Goal: Information Seeking & Learning: Learn about a topic

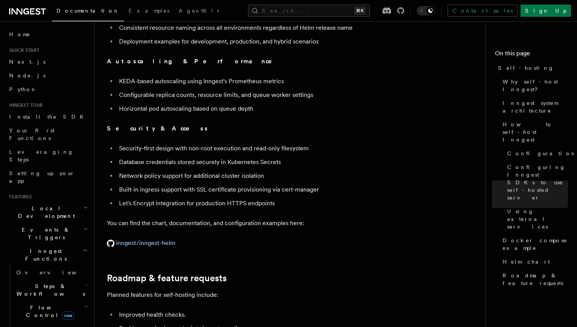
scroll to position [2951, 0]
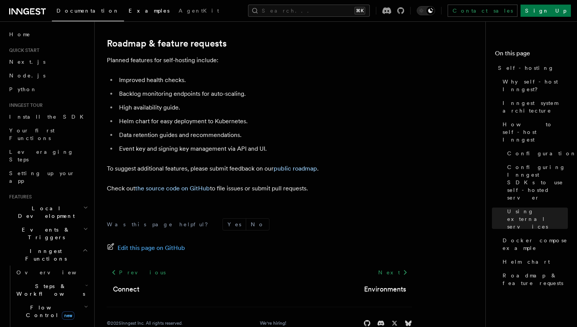
click at [129, 10] on span "Examples" at bounding box center [149, 11] width 41 height 6
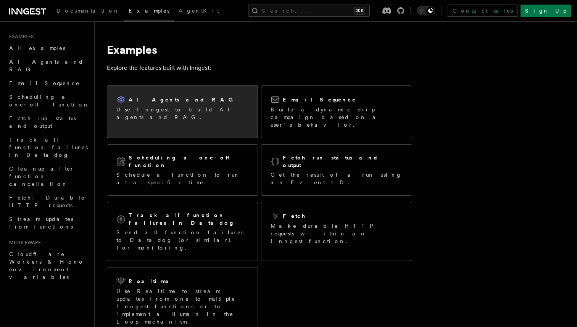
click at [194, 121] on div "AI Agents and RAG Use Inngest to build AI agents and RAG." at bounding box center [182, 108] width 150 height 44
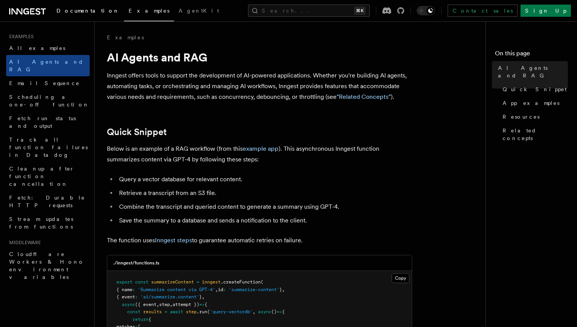
click at [72, 21] on link "Documentation" at bounding box center [88, 11] width 72 height 18
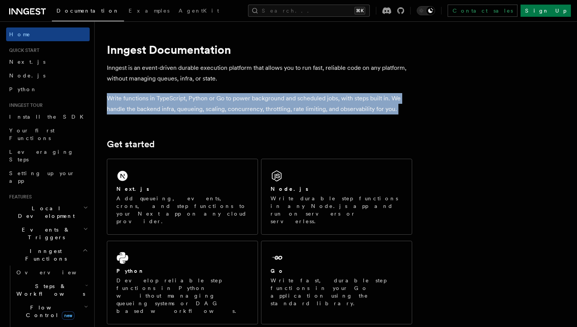
drag, startPoint x: 241, startPoint y: 85, endPoint x: 239, endPoint y: 121, distance: 36.3
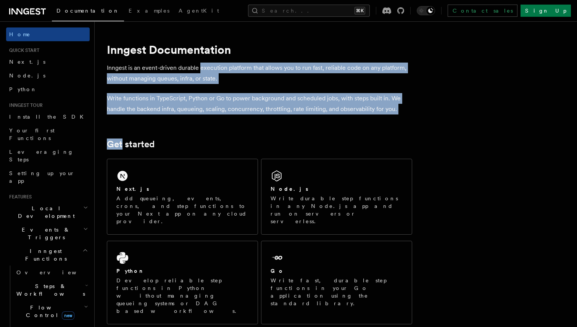
drag, startPoint x: 239, startPoint y: 121, endPoint x: 215, endPoint y: 64, distance: 62.1
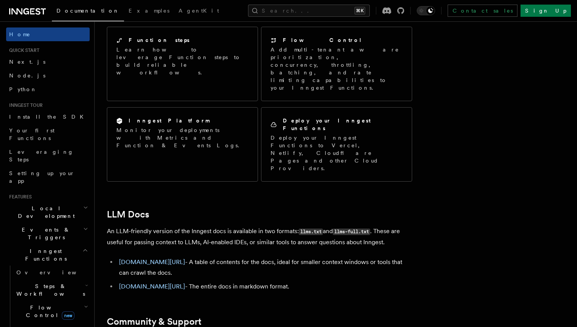
scroll to position [626, 0]
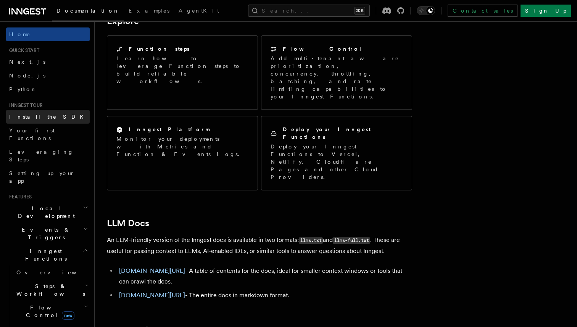
click at [60, 111] on link "Install the SDK" at bounding box center [48, 117] width 84 height 14
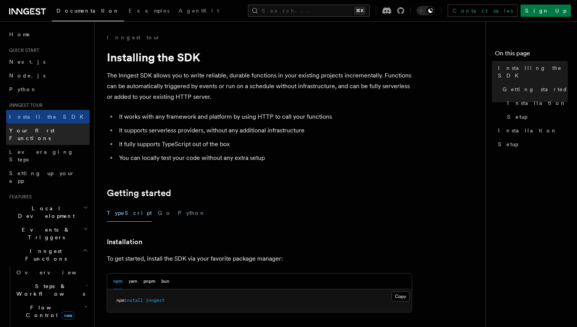
click at [42, 133] on span "Your first Functions" at bounding box center [31, 134] width 45 height 14
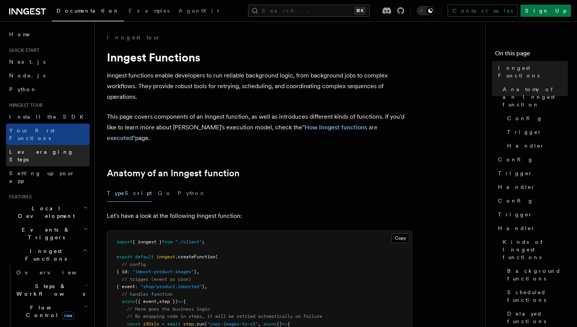
click at [59, 148] on link "Leveraging Steps" at bounding box center [48, 155] width 84 height 21
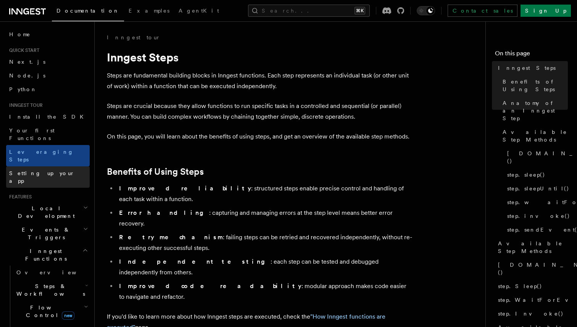
click at [66, 166] on link "Setting up your app" at bounding box center [48, 176] width 84 height 21
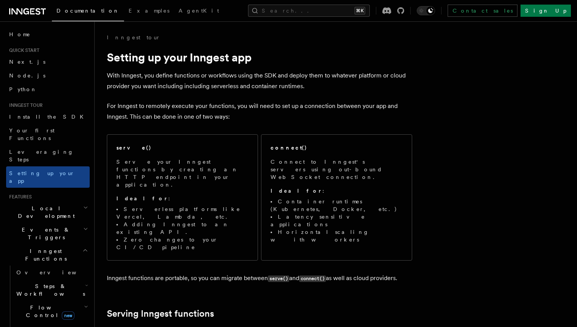
click at [167, 105] on p "For Inngest to remotely execute your functions, you will need to set up a conne…" at bounding box center [259, 111] width 305 height 21
click at [167, 107] on p "For Inngest to remotely execute your functions, you will need to set up a conne…" at bounding box center [259, 111] width 305 height 21
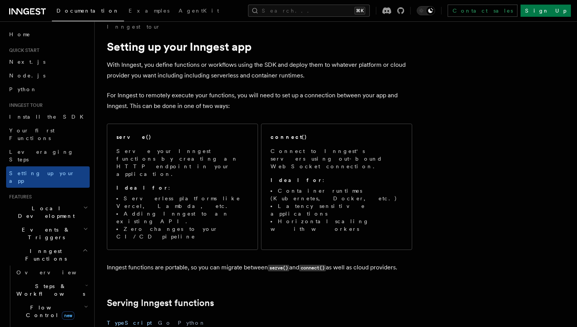
scroll to position [15, 0]
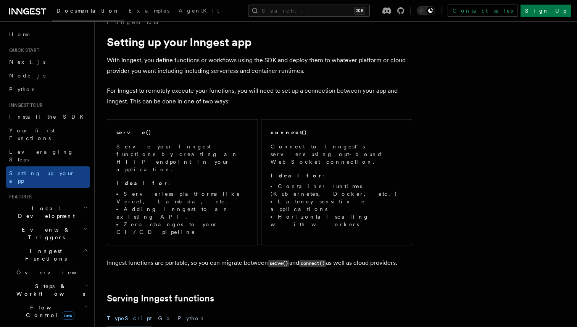
click at [179, 94] on p "For Inngest to remotely execute your functions, you will need to set up a conne…" at bounding box center [259, 95] width 305 height 21
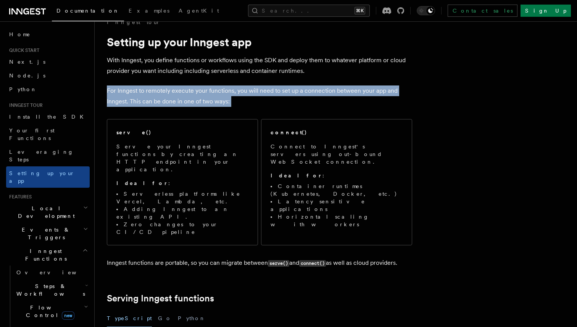
drag, startPoint x: 179, startPoint y: 94, endPoint x: 162, endPoint y: 77, distance: 23.7
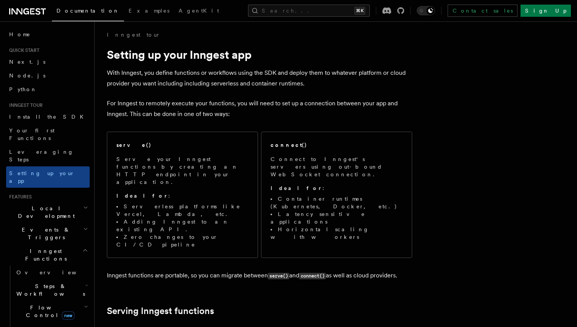
scroll to position [0, 0]
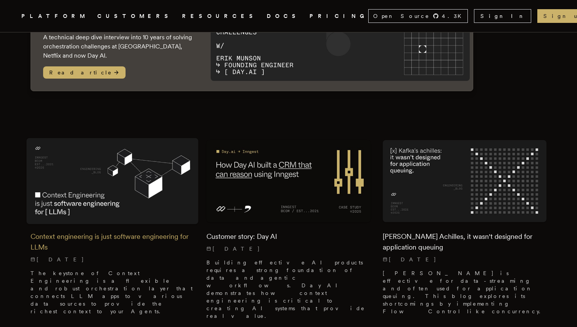
scroll to position [102, 0]
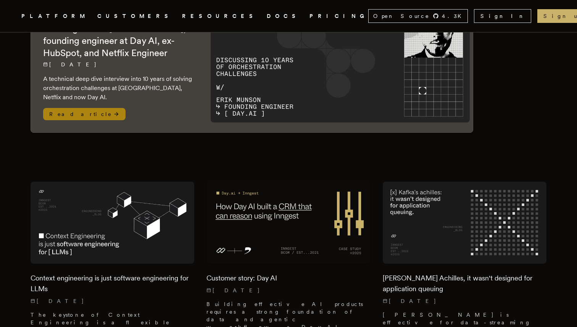
click at [131, 100] on div "Latest Post Discussing 10 years of orchestration challenges with Erik Munson, f…" at bounding box center [119, 58] width 177 height 150
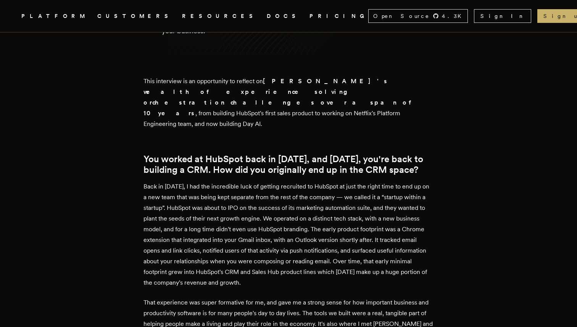
scroll to position [399, 0]
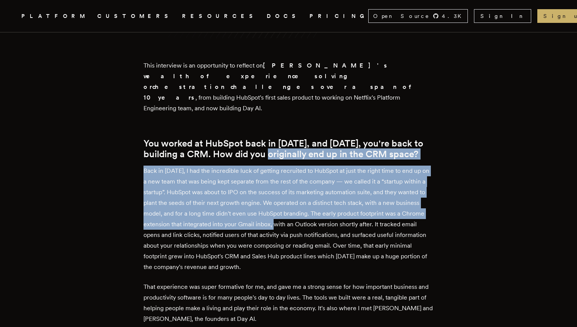
drag, startPoint x: 0, startPoint y: 0, endPoint x: 282, endPoint y: 211, distance: 352.5
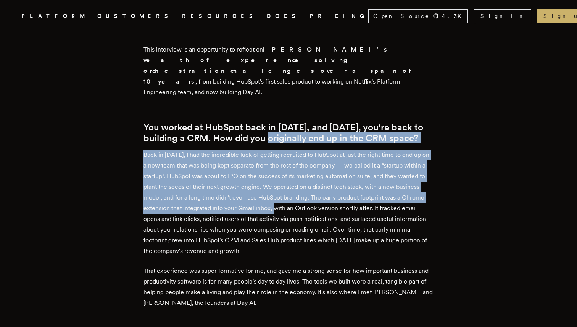
scroll to position [426, 0]
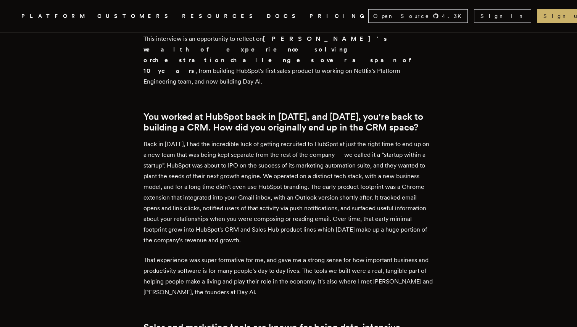
click at [282, 211] on p "Back in [DATE], I had the incredible luck of getting recruited to HubSpot at ju…" at bounding box center [289, 192] width 290 height 107
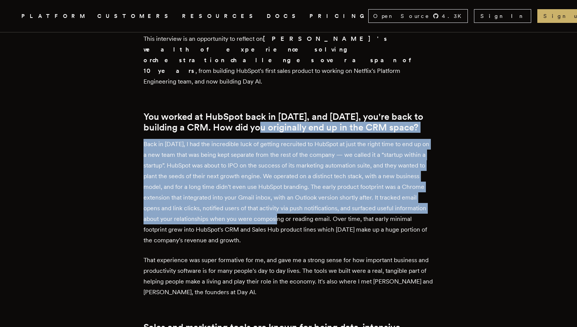
drag, startPoint x: 282, startPoint y: 211, endPoint x: 255, endPoint y: 106, distance: 109.0
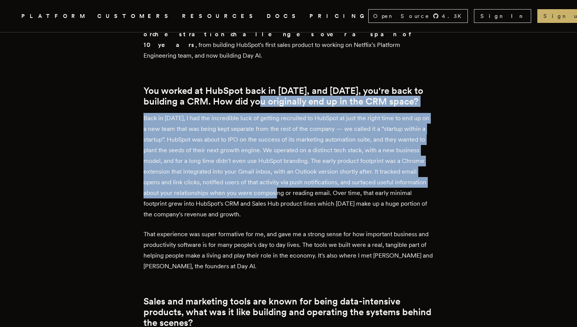
scroll to position [458, 0]
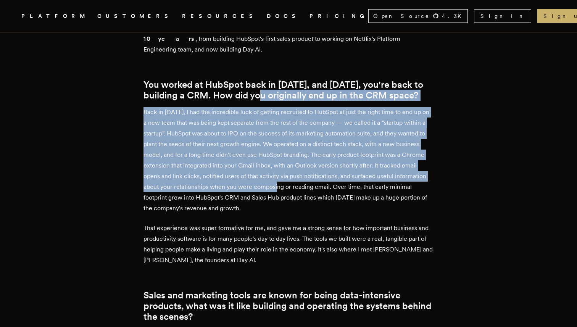
click at [254, 118] on p "Back in 2014, I had the incredible luck of getting recruited to HubSpot at just…" at bounding box center [289, 160] width 290 height 107
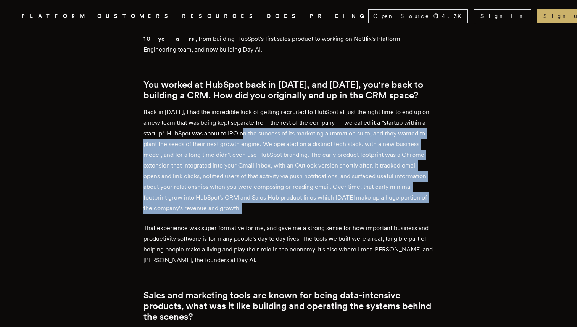
drag, startPoint x: 254, startPoint y: 118, endPoint x: 254, endPoint y: 197, distance: 79.8
click at [255, 196] on p "Back in 2014, I had the incredible luck of getting recruited to HubSpot at just…" at bounding box center [289, 160] width 290 height 107
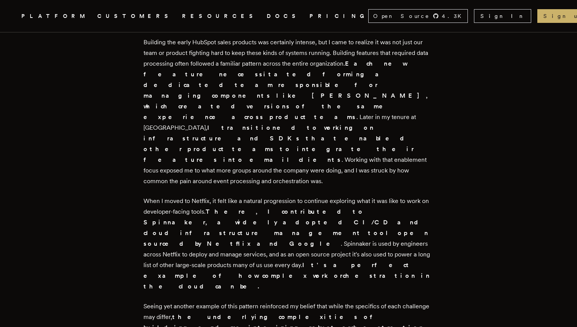
scroll to position [1640, 0]
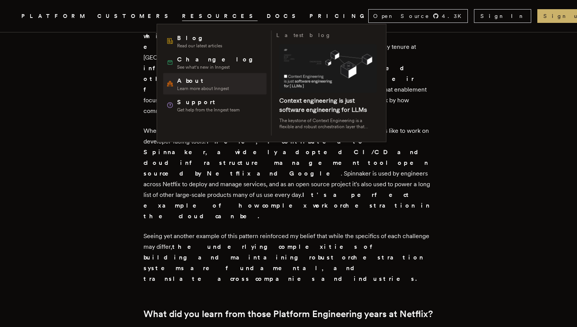
click at [195, 86] on span "Learn more about Inngest" at bounding box center [203, 88] width 52 height 6
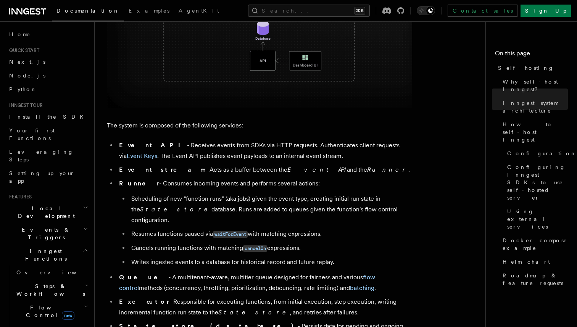
scroll to position [363, 0]
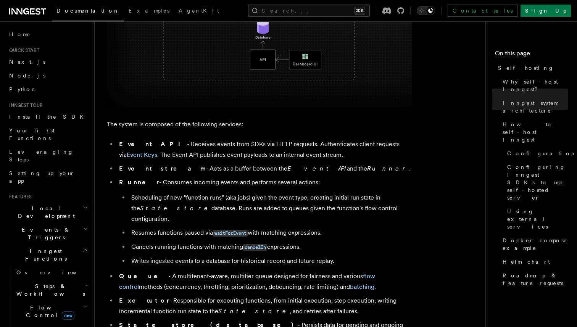
click at [201, 145] on li "Event API - Receives events from SDKs via HTTP requests. Authenticates client r…" at bounding box center [264, 149] width 295 height 21
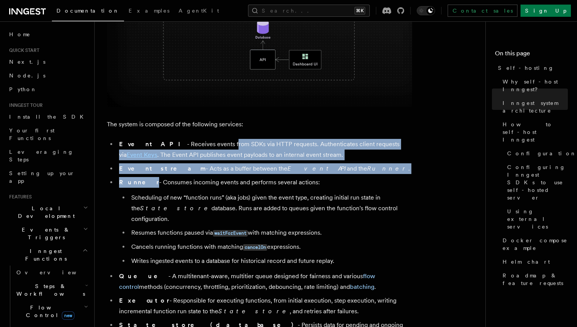
drag, startPoint x: 201, startPoint y: 145, endPoint x: 291, endPoint y: 176, distance: 95.0
click at [291, 176] on ul "Event API - Receives events from SDKs via HTTP requests. Authenticates client r…" at bounding box center [259, 266] width 305 height 254
drag, startPoint x: 291, startPoint y: 176, endPoint x: 249, endPoint y: 135, distance: 58.8
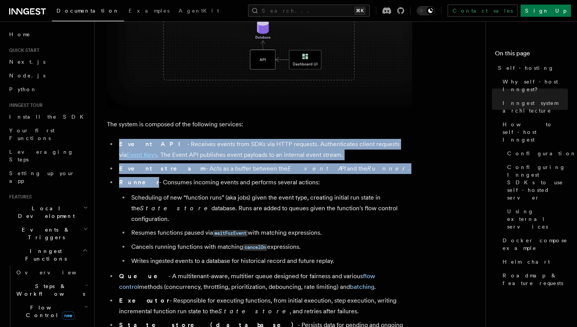
scroll to position [379, 0]
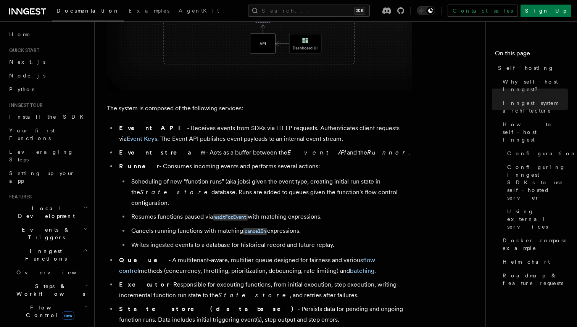
click at [234, 169] on li "Runner - Consumes incoming events and performs several actions: Scheduling of n…" at bounding box center [264, 205] width 295 height 89
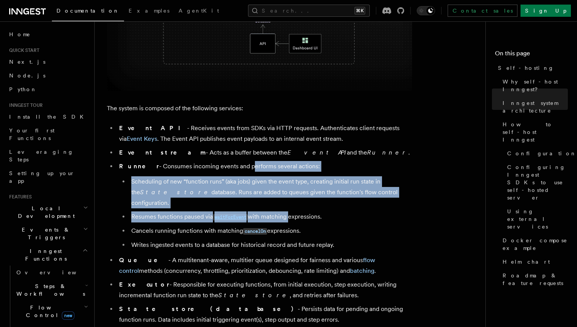
drag, startPoint x: 234, startPoint y: 169, endPoint x: 273, endPoint y: 201, distance: 49.7
click at [273, 201] on li "Runner - Consumes incoming events and performs several actions: Scheduling of n…" at bounding box center [264, 205] width 295 height 89
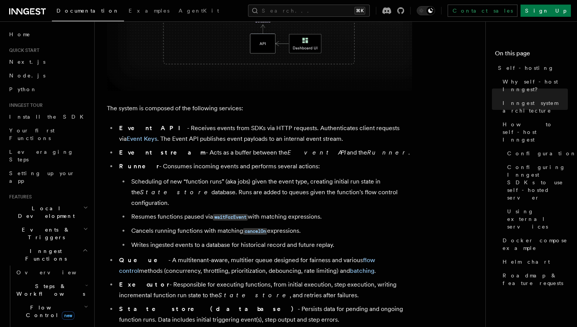
click at [300, 211] on li "Resumes functions paused via waitForEvent with matching expressions." at bounding box center [270, 216] width 283 height 11
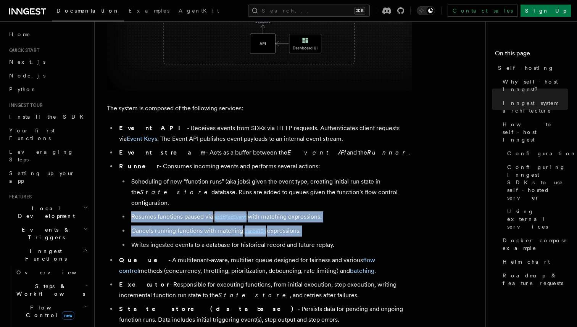
drag, startPoint x: 300, startPoint y: 204, endPoint x: 300, endPoint y: 220, distance: 15.6
click at [300, 220] on ul "Scheduling of new “function runs” (aka jobs) given the event type, creating ini…" at bounding box center [265, 213] width 293 height 74
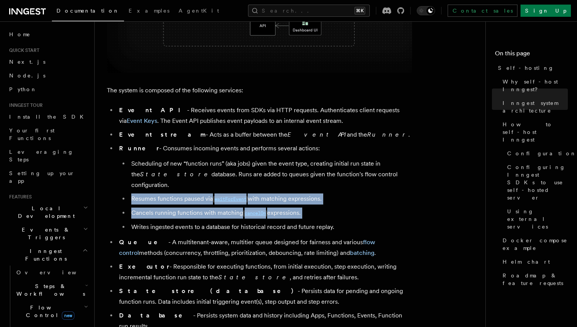
scroll to position [399, 0]
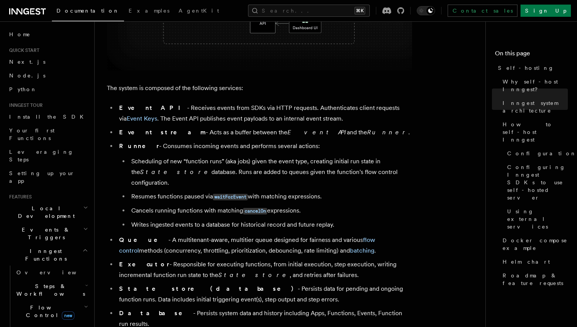
click at [300, 220] on ul "Event API - Receives events from SDKs via HTTP requests. Authenticates client r…" at bounding box center [259, 230] width 305 height 254
click at [337, 205] on li "Cancels running functions with matching cancelOn expressions." at bounding box center [270, 210] width 283 height 11
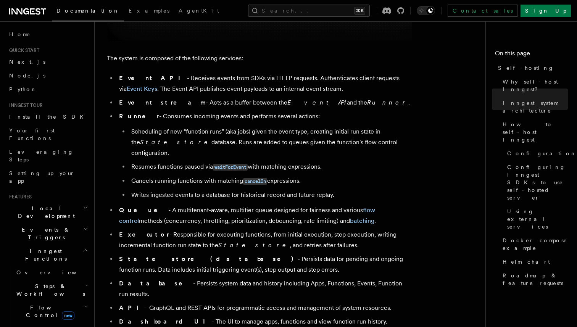
scroll to position [433, 0]
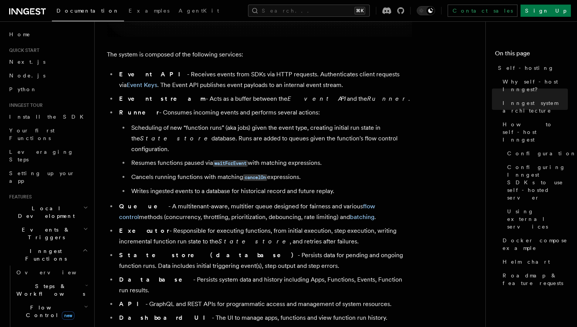
click at [332, 211] on li "Queue - A multitenant-aware, multitier queue designed for fairness and various …" at bounding box center [264, 211] width 295 height 21
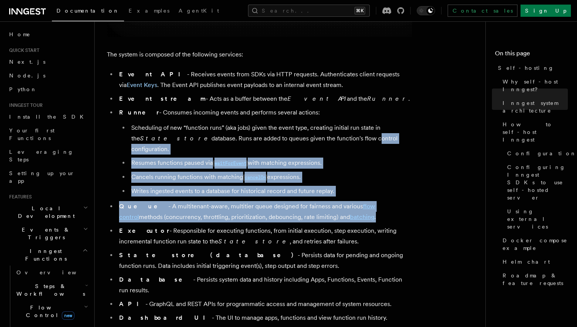
drag, startPoint x: 332, startPoint y: 211, endPoint x: 329, endPoint y: 139, distance: 71.4
click at [329, 140] on ul "Event API - Receives events from SDKs via HTTP requests. Authenticates client r…" at bounding box center [259, 196] width 305 height 254
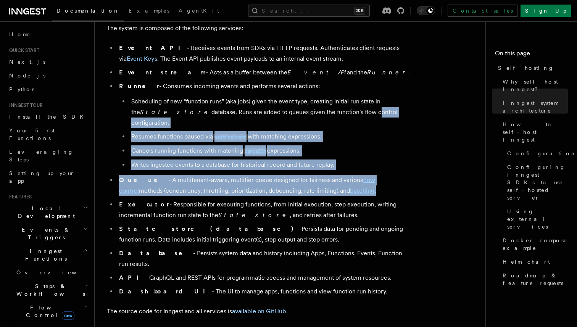
scroll to position [461, 0]
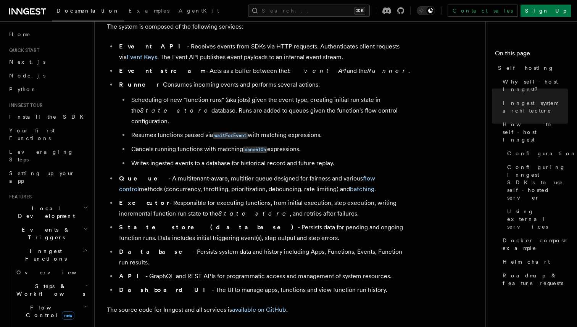
click at [234, 60] on li "Event API - Receives events from SDKs via HTTP requests. Authenticates client r…" at bounding box center [264, 51] width 295 height 21
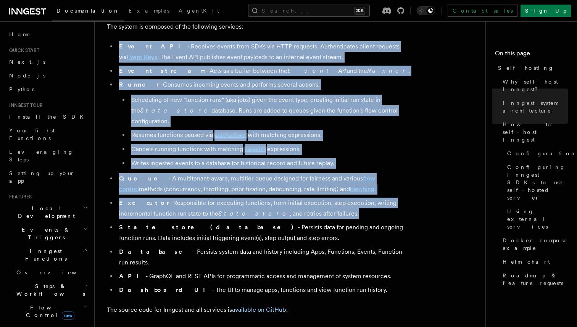
drag, startPoint x: 235, startPoint y: 60, endPoint x: 263, endPoint y: 196, distance: 139.1
click at [263, 195] on ul "Event API - Receives events from SDKs via HTTP requests. Authenticates client r…" at bounding box center [259, 168] width 305 height 254
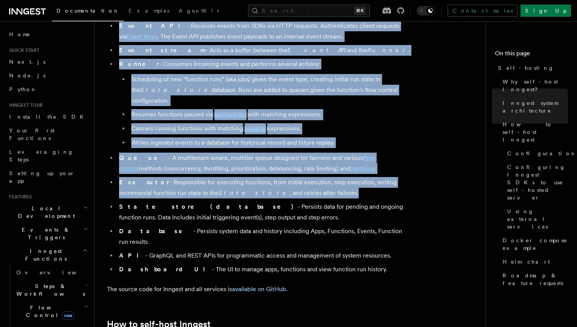
scroll to position [487, 0]
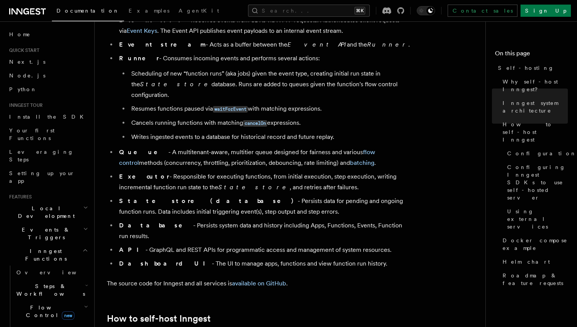
click at [263, 196] on li "State store (database) - Persists data for pending and ongoing function runs. D…" at bounding box center [264, 206] width 295 height 21
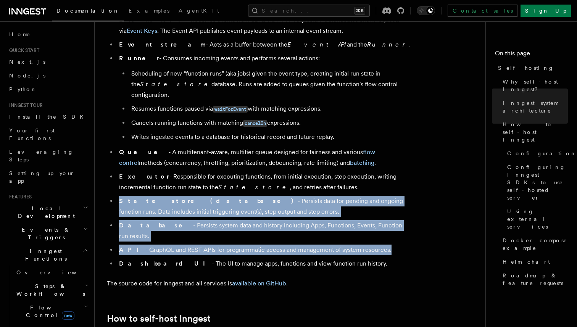
drag, startPoint x: 264, startPoint y: 236, endPoint x: 219, endPoint y: 182, distance: 69.6
click at [219, 182] on ul "Event API - Receives events from SDKs via HTTP requests. Authenticates client r…" at bounding box center [259, 142] width 305 height 254
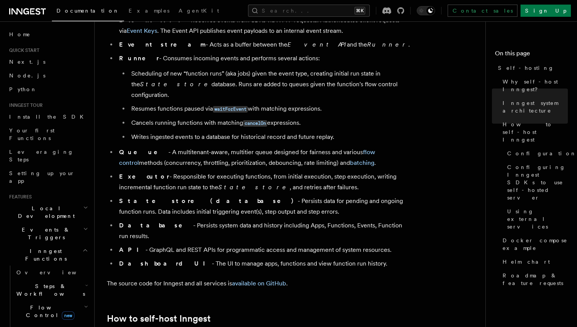
click at [216, 182] on li "Executor - Responsible for executing functions, from initial execution, step ex…" at bounding box center [264, 181] width 295 height 21
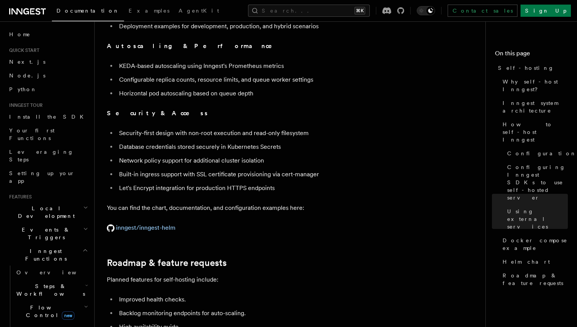
scroll to position [2732, 0]
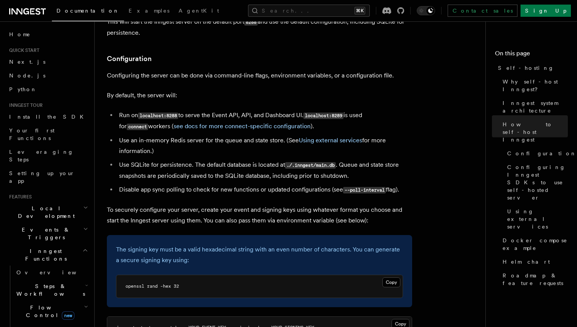
scroll to position [960, 0]
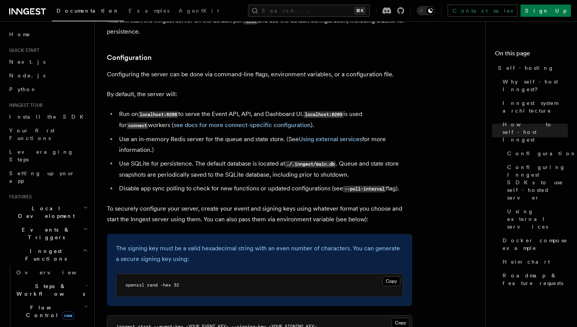
click at [152, 134] on li "Use an in-memory Redis server for the queue and state store. (See Using externa…" at bounding box center [264, 144] width 295 height 21
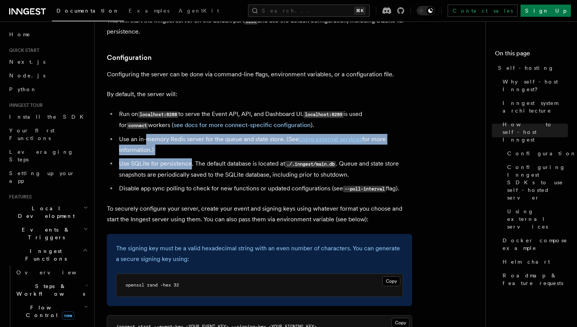
drag, startPoint x: 152, startPoint y: 120, endPoint x: 185, endPoint y: 137, distance: 37.9
click at [187, 137] on ul "Run on localhost:8288 to serve the Event API, API, and Dashboard UI. localhost:…" at bounding box center [259, 151] width 305 height 85
click at [185, 137] on ul "Run on localhost:8288 to serve the Event API, API, and Dashboard UI. localhost:…" at bounding box center [259, 151] width 305 height 85
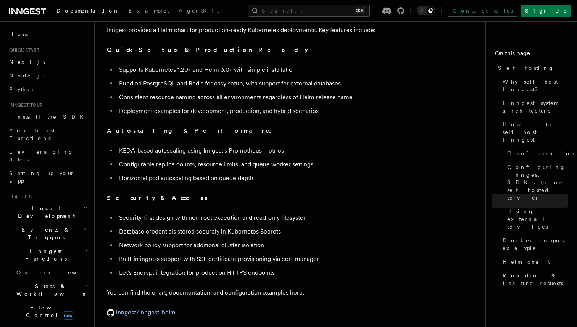
scroll to position [2647, 0]
click at [183, 78] on li "Bundled PostgreSQL and Redis for easy setup, with support for external databases" at bounding box center [264, 83] width 295 height 11
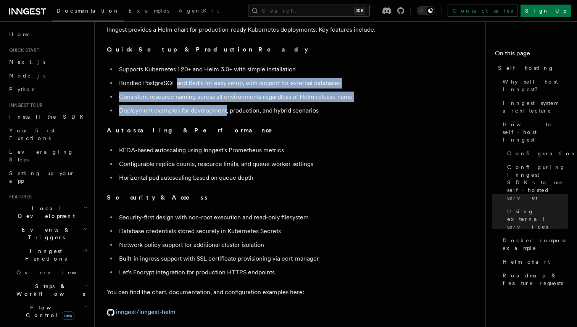
drag, startPoint x: 183, startPoint y: 62, endPoint x: 215, endPoint y: 87, distance: 40.2
click at [215, 87] on ul "Supports Kubernetes 1.20+ and Helm 3.0+ with simple installation Bundled Postgr…" at bounding box center [259, 90] width 305 height 52
click at [215, 105] on li "Deployment examples for development, production, and hybrid scenarios" at bounding box center [264, 110] width 295 height 11
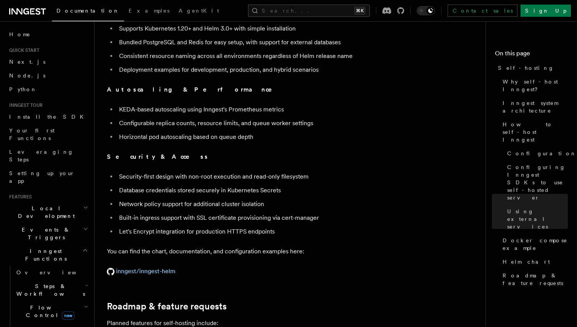
scroll to position [2696, 0]
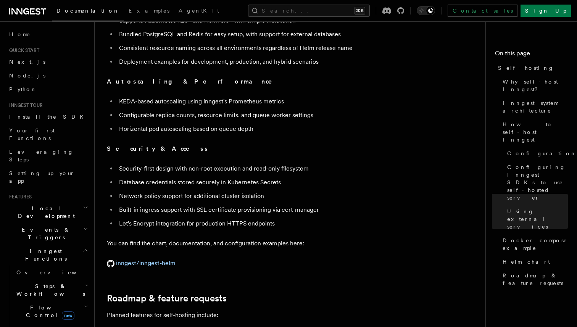
click at [196, 96] on li "KEDA-based autoscaling using Inngest's Prometheus metrics" at bounding box center [264, 101] width 295 height 11
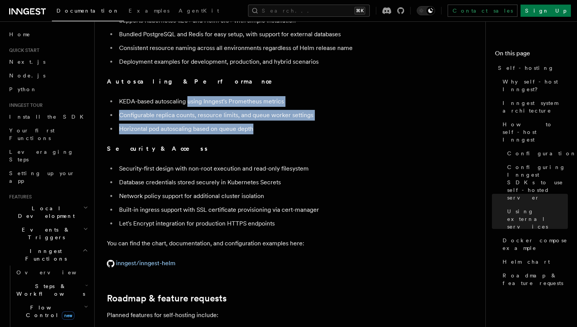
drag, startPoint x: 196, startPoint y: 83, endPoint x: 275, endPoint y: 111, distance: 83.3
click at [275, 111] on ul "KEDA-based autoscaling using Inngest's Prometheus metrics Configurable replica …" at bounding box center [259, 115] width 305 height 38
click at [275, 124] on li "Horizontal pod autoscaling based on queue depth" at bounding box center [264, 129] width 295 height 11
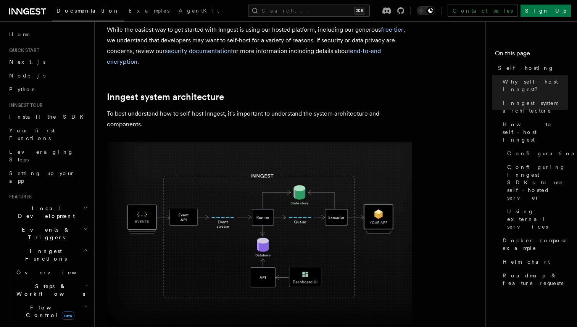
scroll to position [119, 0]
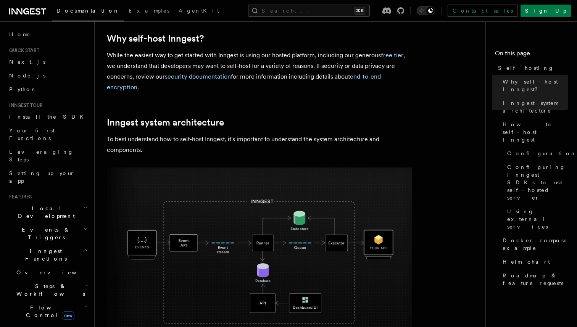
click at [363, 123] on h2 "Inngest system architecture" at bounding box center [259, 122] width 305 height 11
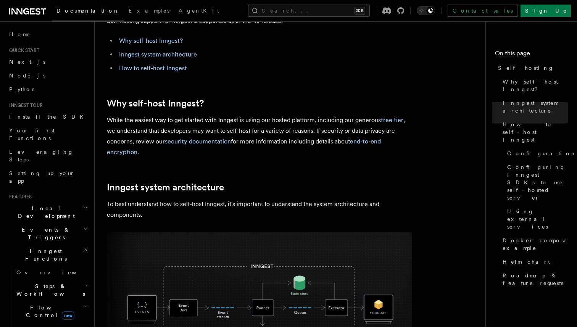
scroll to position [0, 0]
